Goal: Check status: Check status

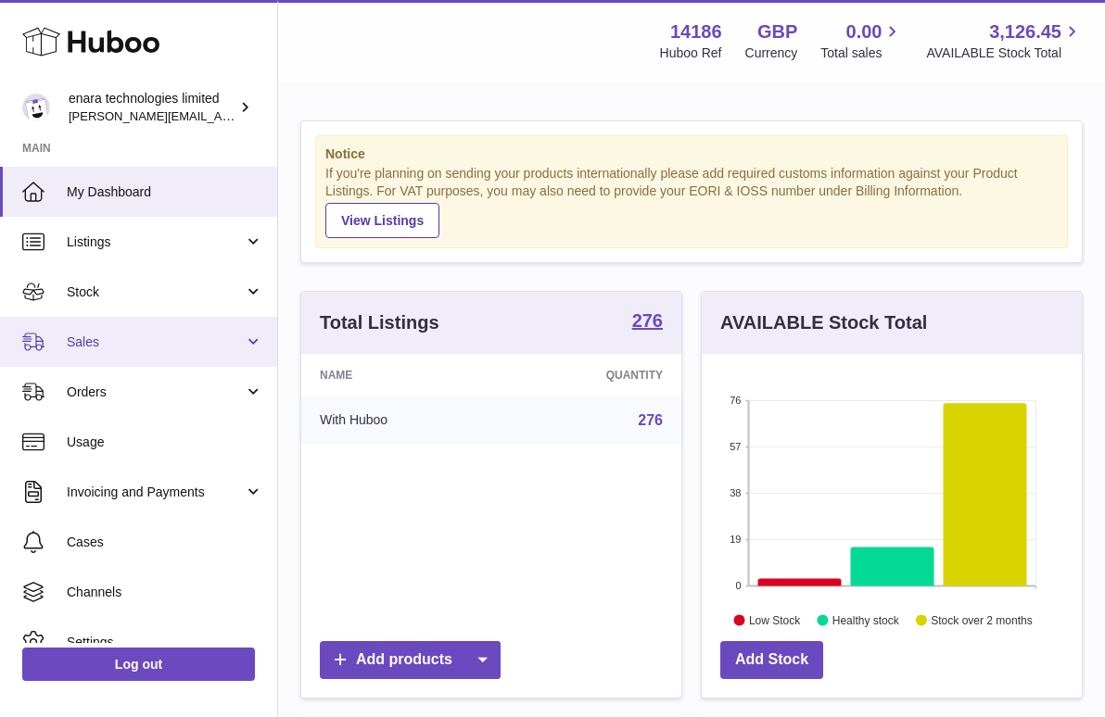
scroll to position [289, 380]
click at [117, 345] on span "Sales" at bounding box center [155, 343] width 177 height 18
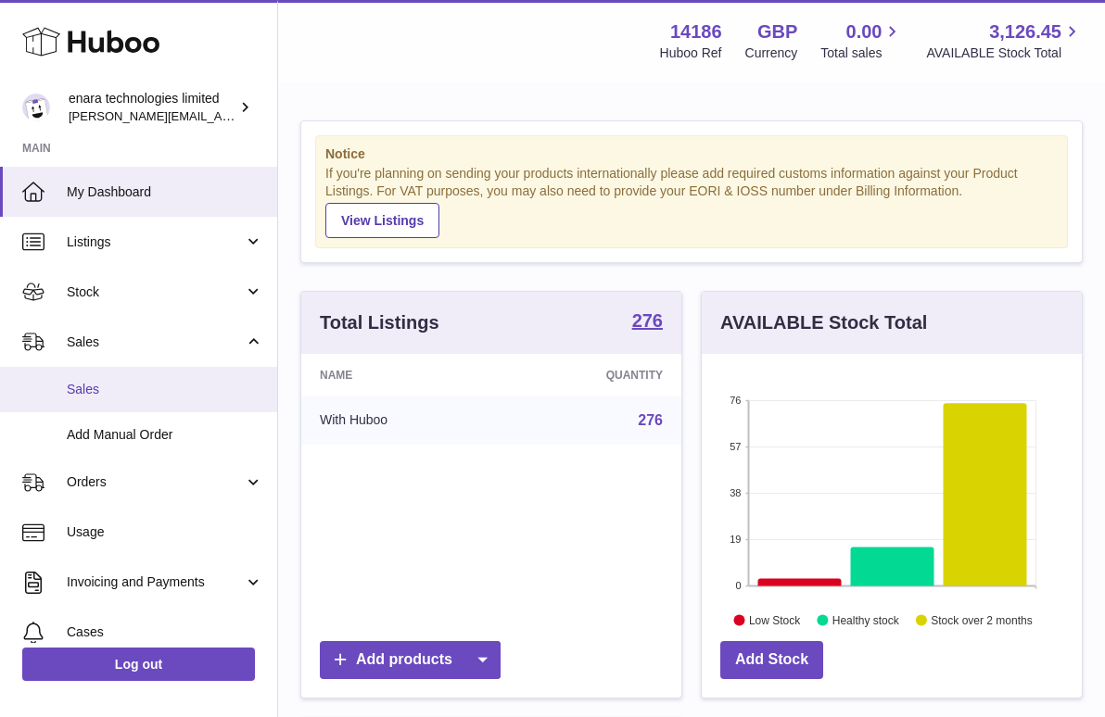
click at [116, 394] on span "Sales" at bounding box center [165, 390] width 196 height 18
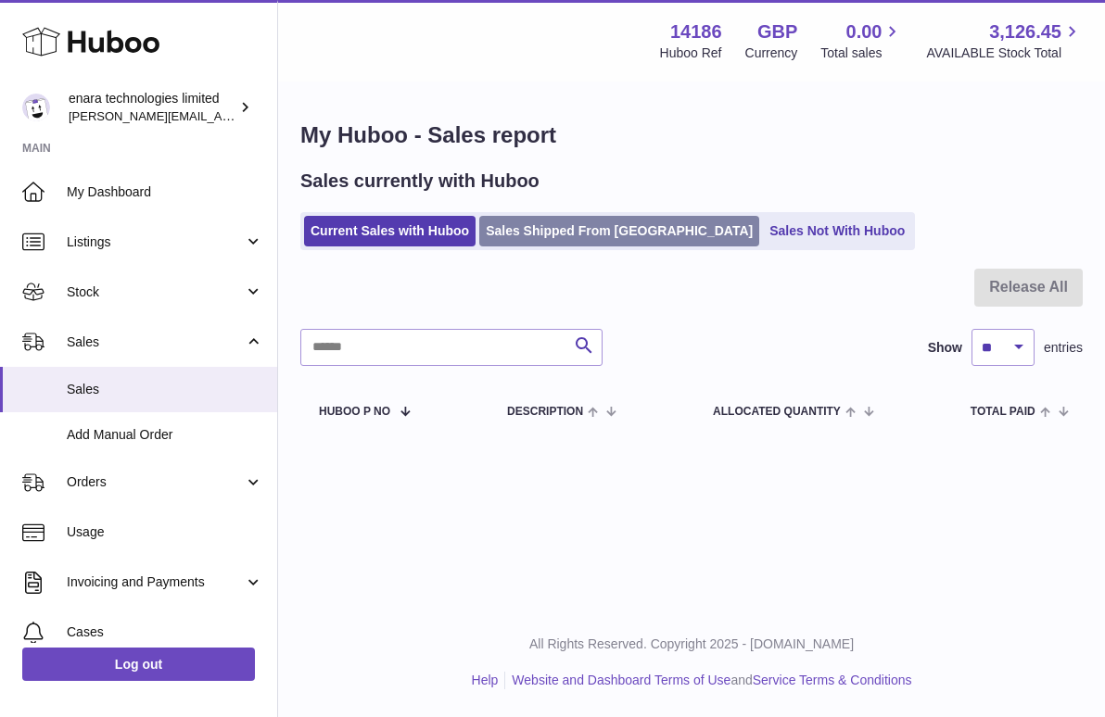
click at [623, 228] on link "Sales Shipped From [GEOGRAPHIC_DATA]" at bounding box center [619, 231] width 280 height 31
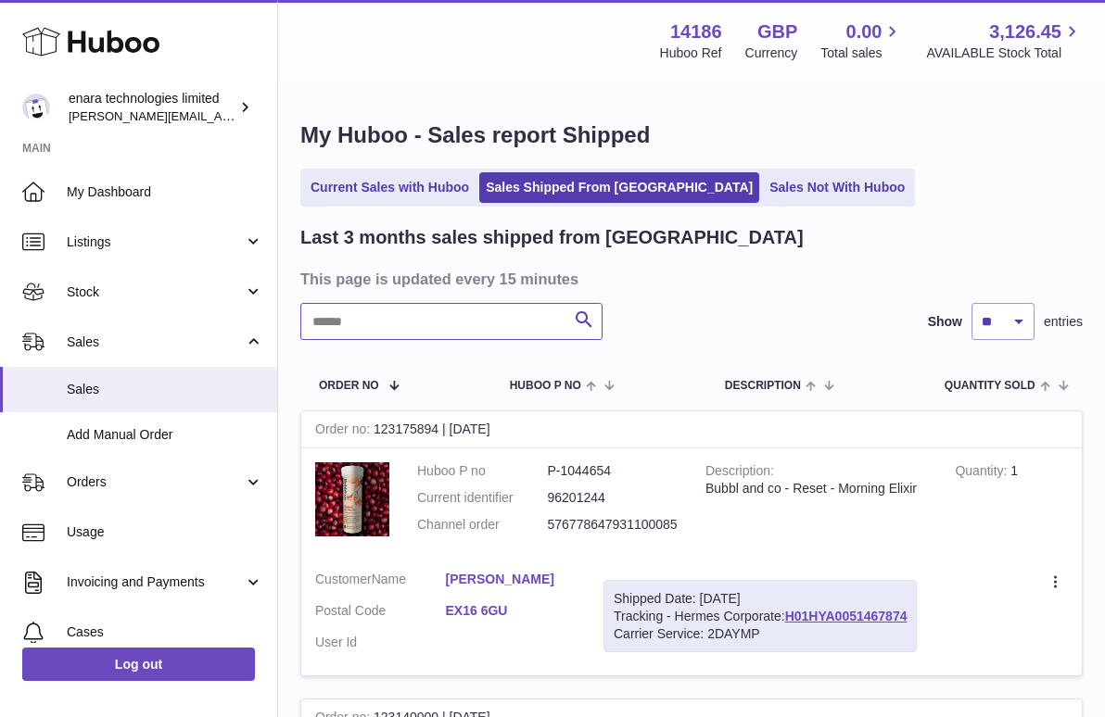
click at [440, 317] on input "text" at bounding box center [451, 321] width 302 height 37
paste input "**********"
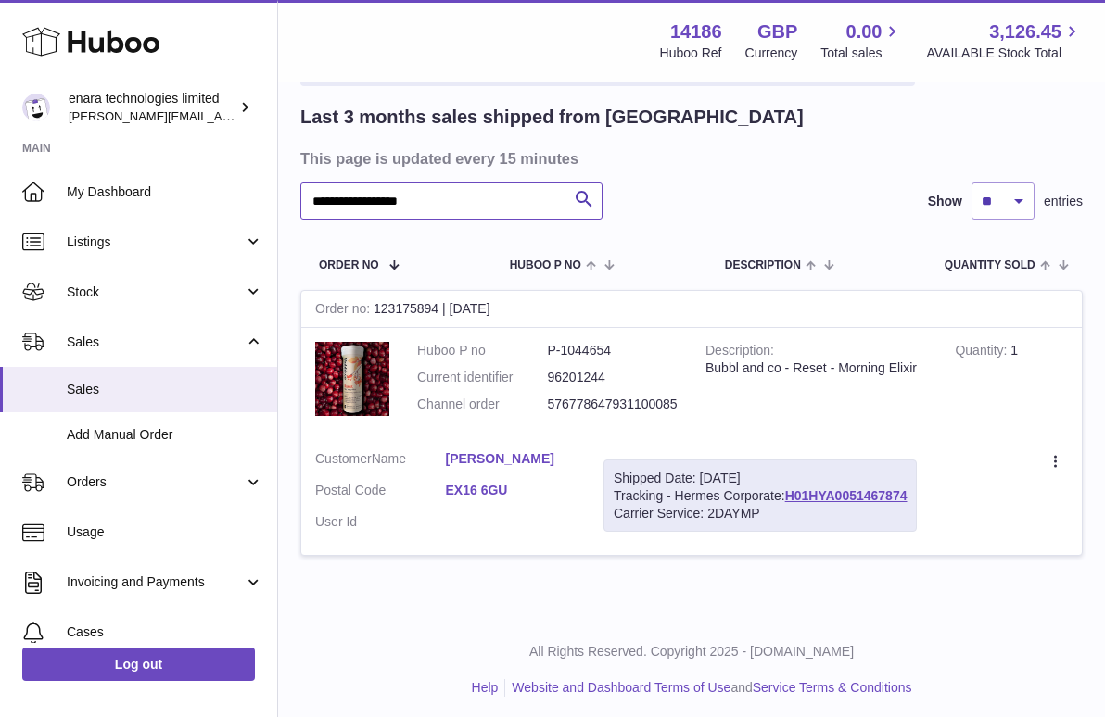
scroll to position [120, 0]
drag, startPoint x: 915, startPoint y: 492, endPoint x: 791, endPoint y: 489, distance: 124.2
click at [791, 489] on div "Shipped Date: 20th Aug 2025 Tracking - Hermes Corporate: H01HYA0051467874 Carri…" at bounding box center [759, 497] width 313 height 73
copy div "H01HYA0051467874"
drag, startPoint x: 468, startPoint y: 199, endPoint x: 217, endPoint y: 133, distance: 259.6
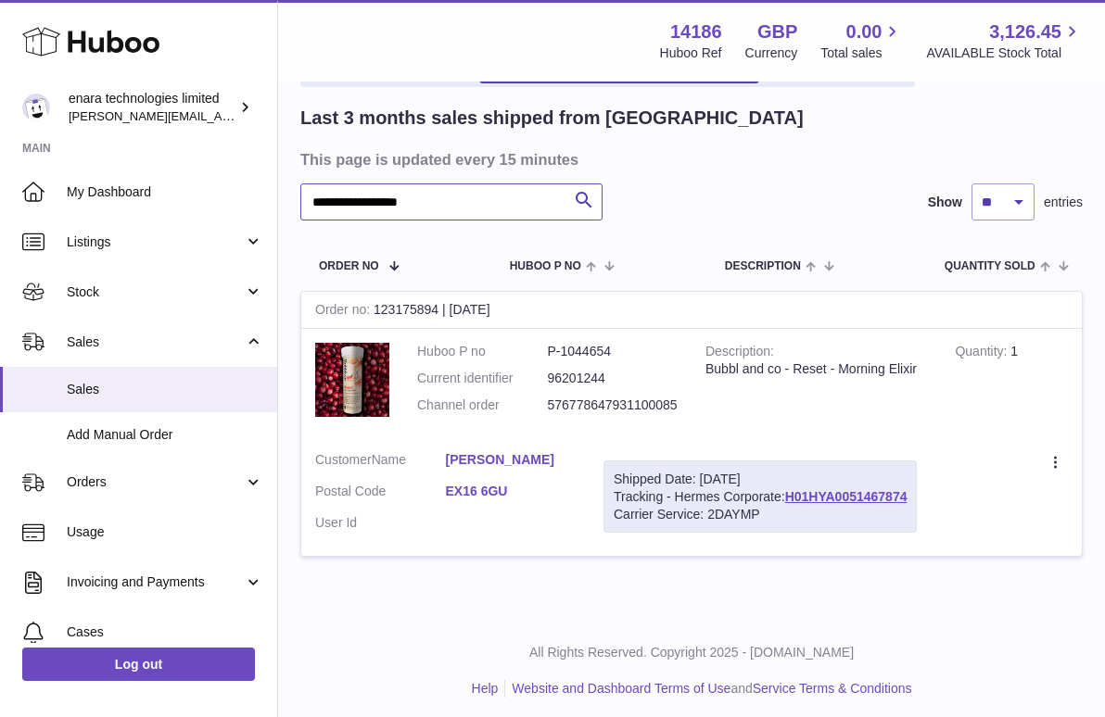
click at [217, 133] on div "**********" at bounding box center [552, 302] width 1105 height 845
paste input "text"
type input "**********"
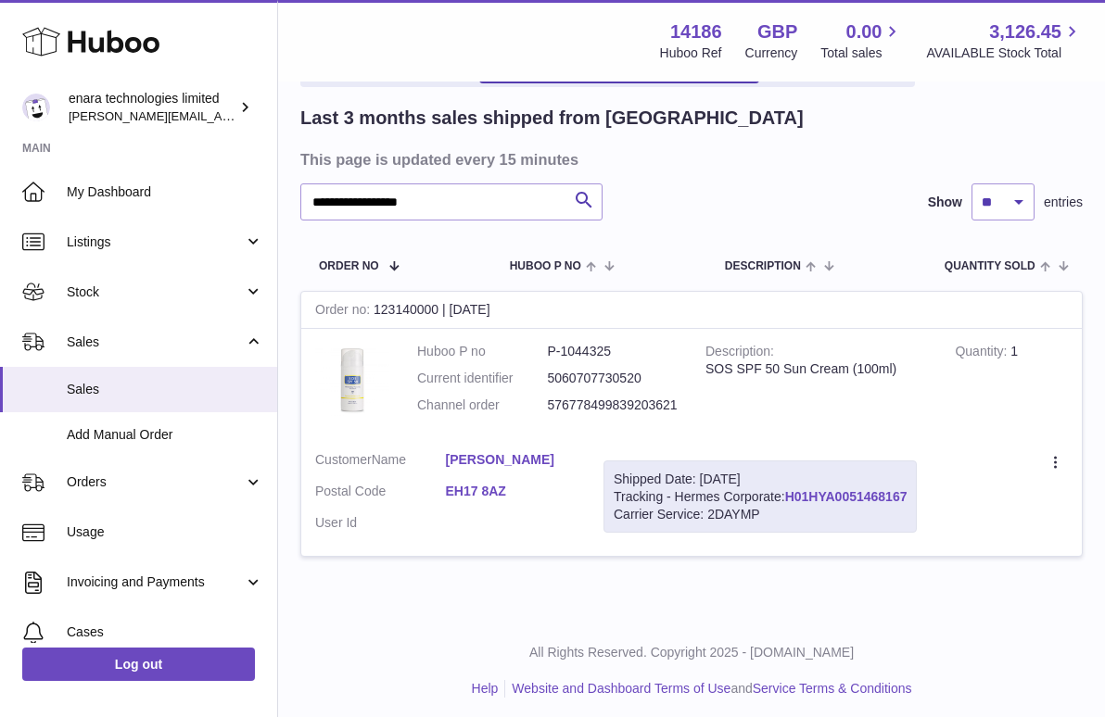
drag, startPoint x: 913, startPoint y: 488, endPoint x: 791, endPoint y: 495, distance: 121.6
click at [791, 495] on div "Shipped Date: 20th Aug 2025 Tracking - Hermes Corporate: H01HYA0051468167 Carri…" at bounding box center [759, 497] width 313 height 73
copy div "H01HYA0051468167"
